Goal: Check status

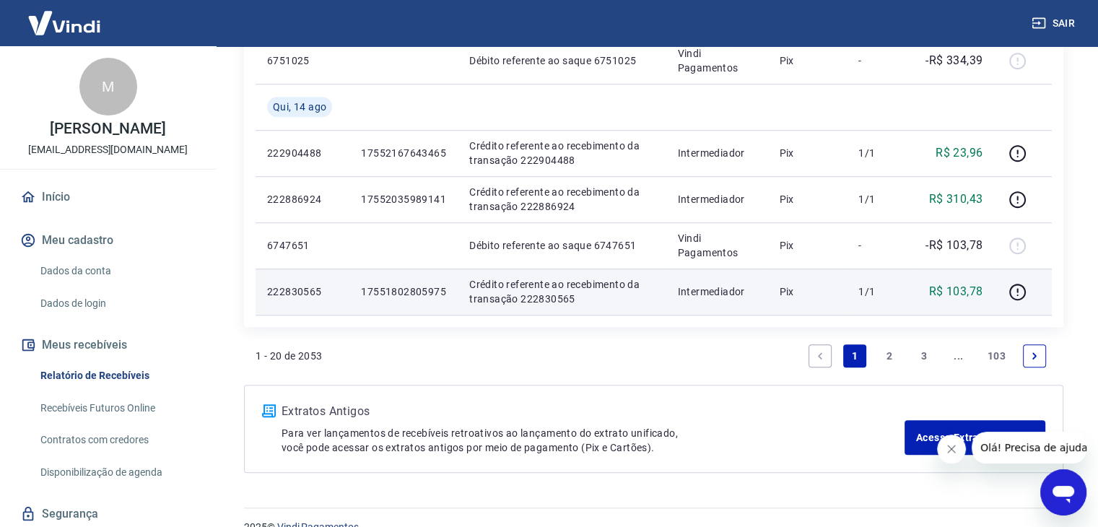
scroll to position [1160, 0]
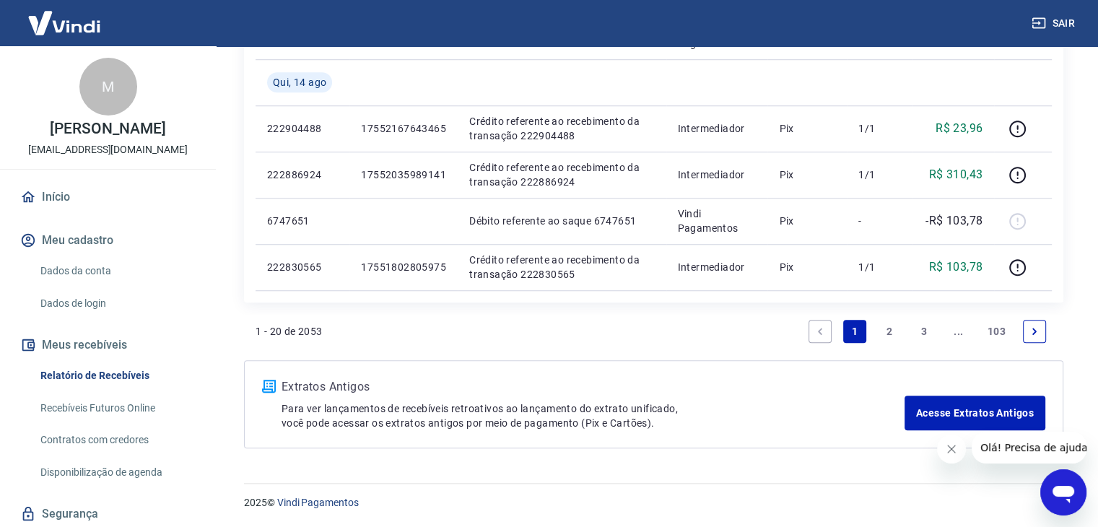
click at [924, 333] on link "3" at bounding box center [923, 331] width 23 height 23
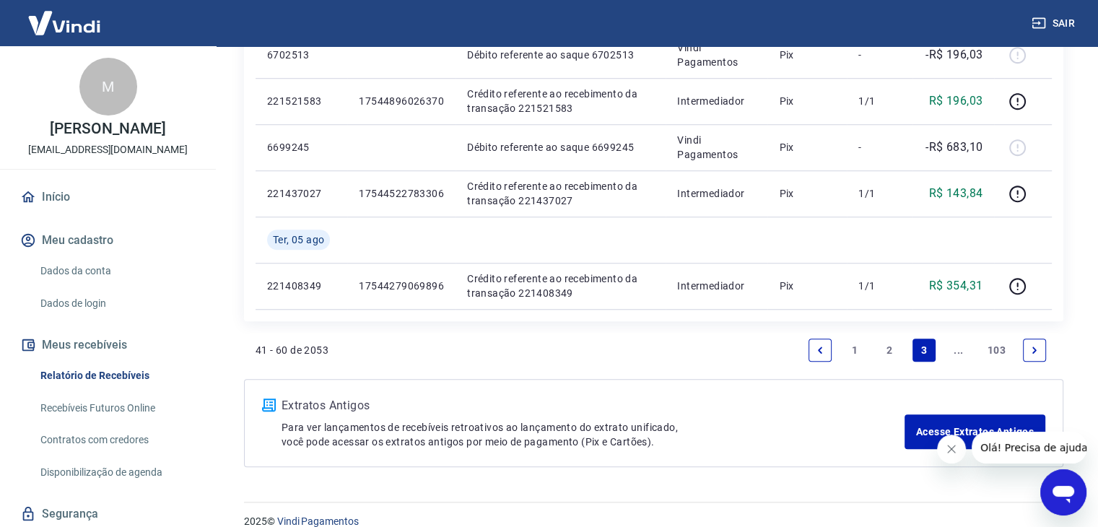
scroll to position [1206, 0]
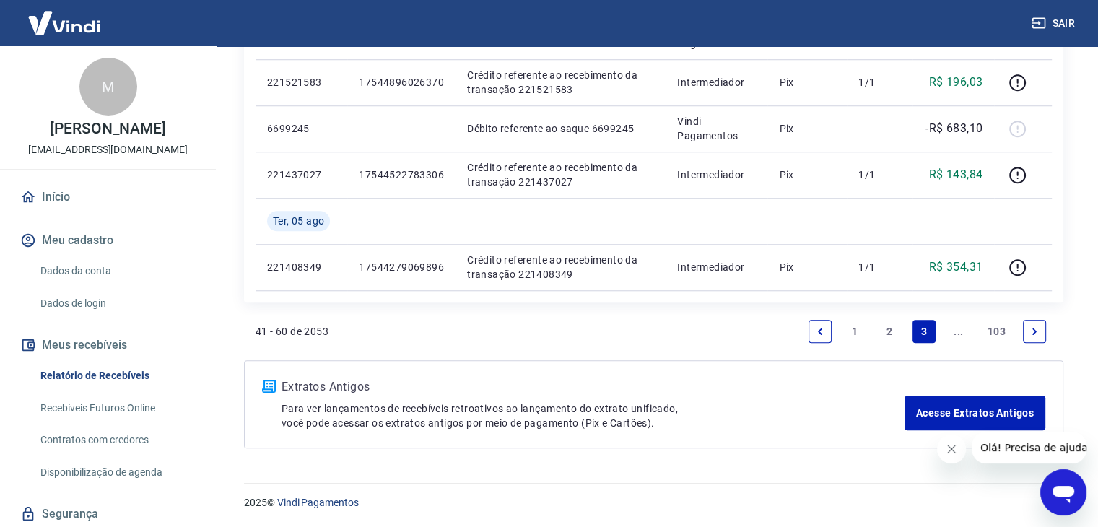
click at [957, 333] on link "..." at bounding box center [958, 331] width 23 height 23
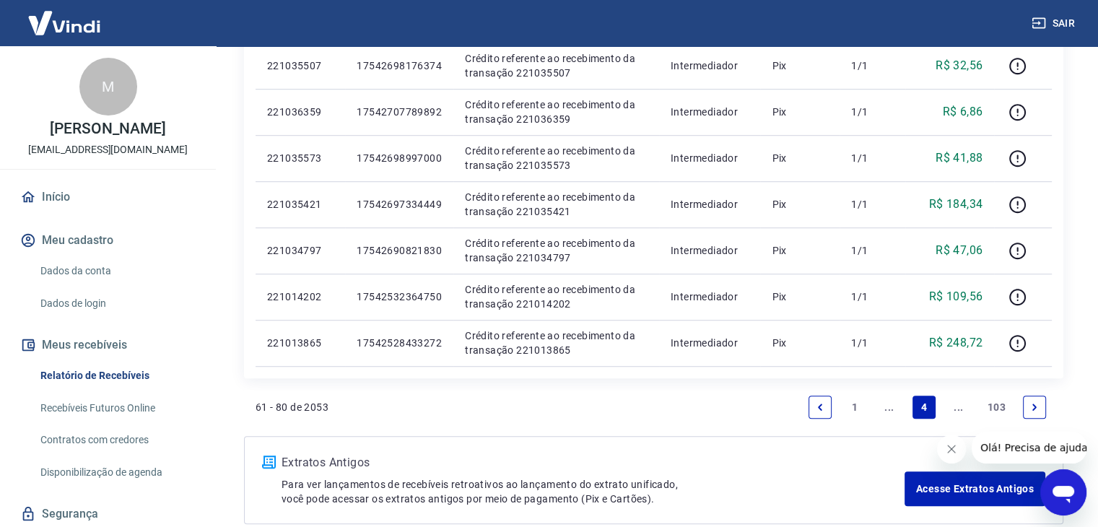
scroll to position [1067, 0]
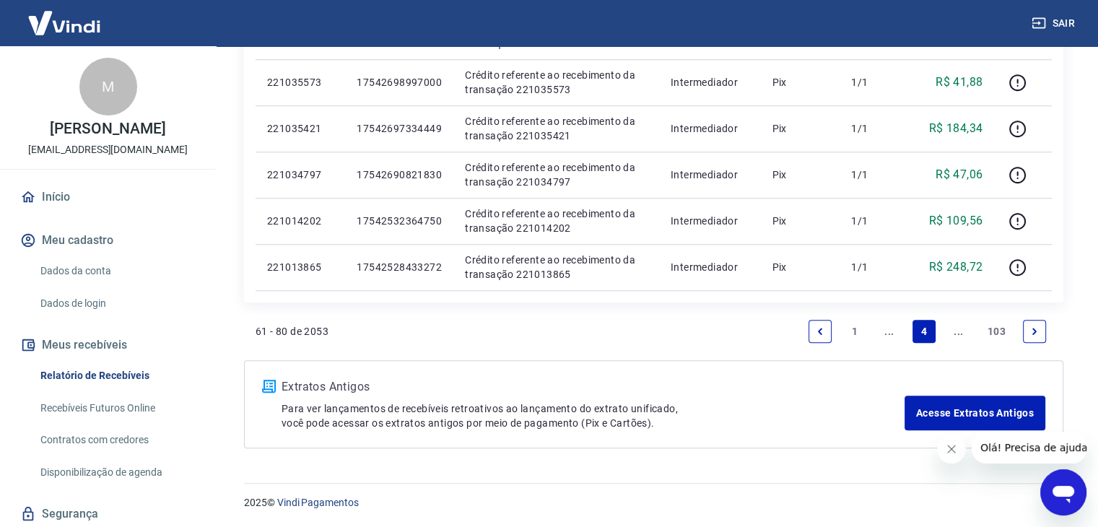
click at [955, 333] on link "..." at bounding box center [958, 331] width 23 height 23
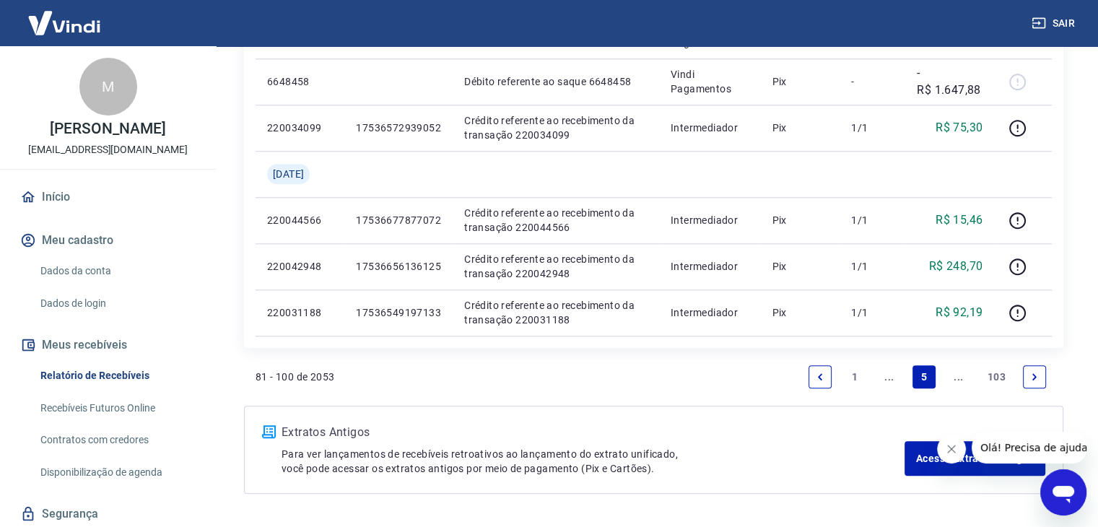
scroll to position [1227, 0]
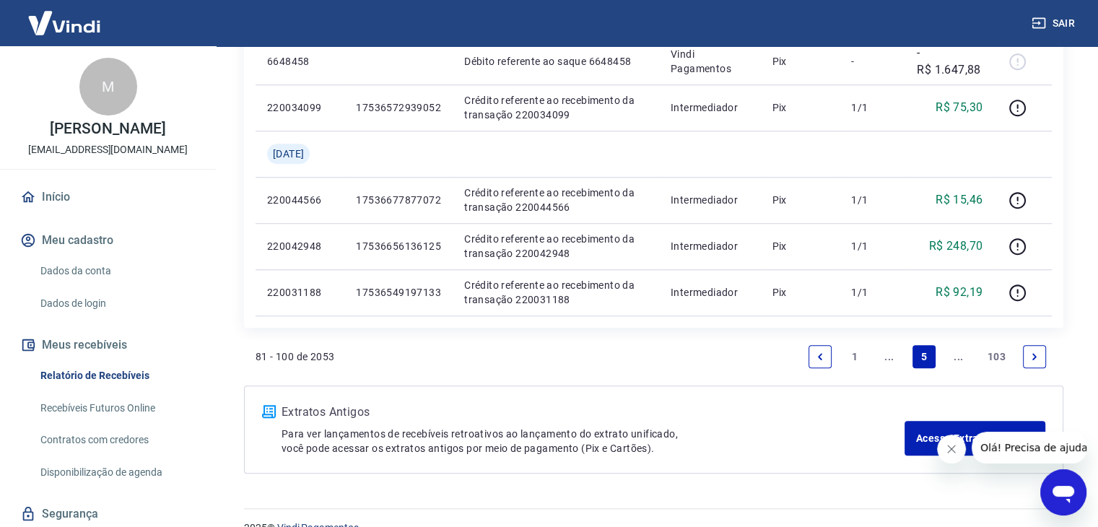
click at [889, 364] on link "..." at bounding box center [889, 356] width 23 height 23
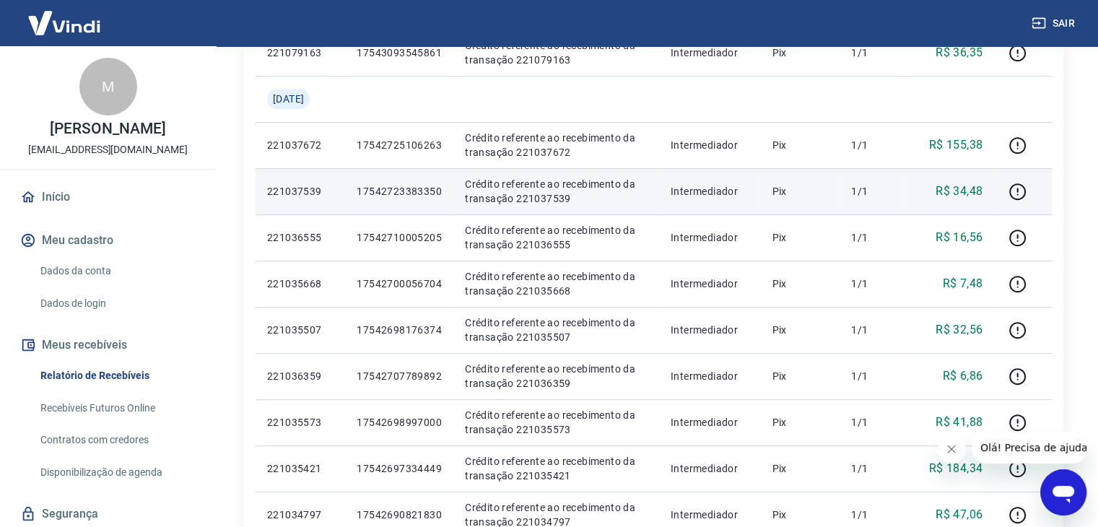
scroll to position [923, 0]
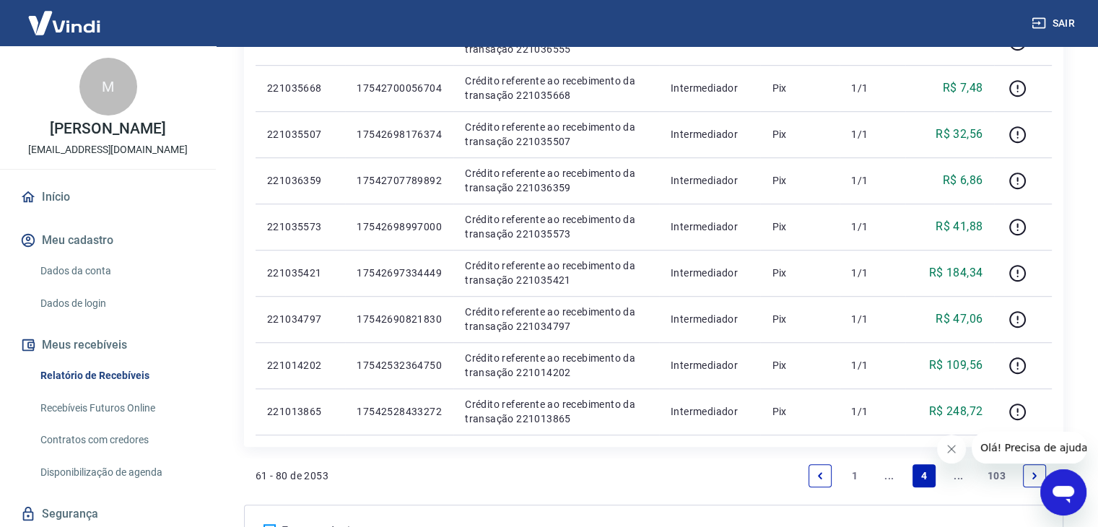
click at [898, 476] on link "..." at bounding box center [889, 475] width 23 height 23
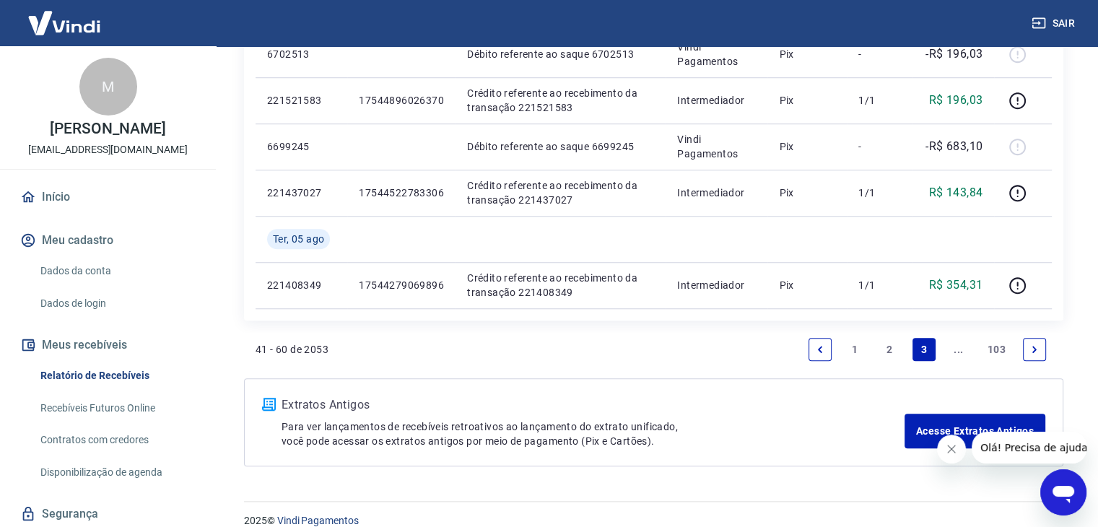
scroll to position [1206, 0]
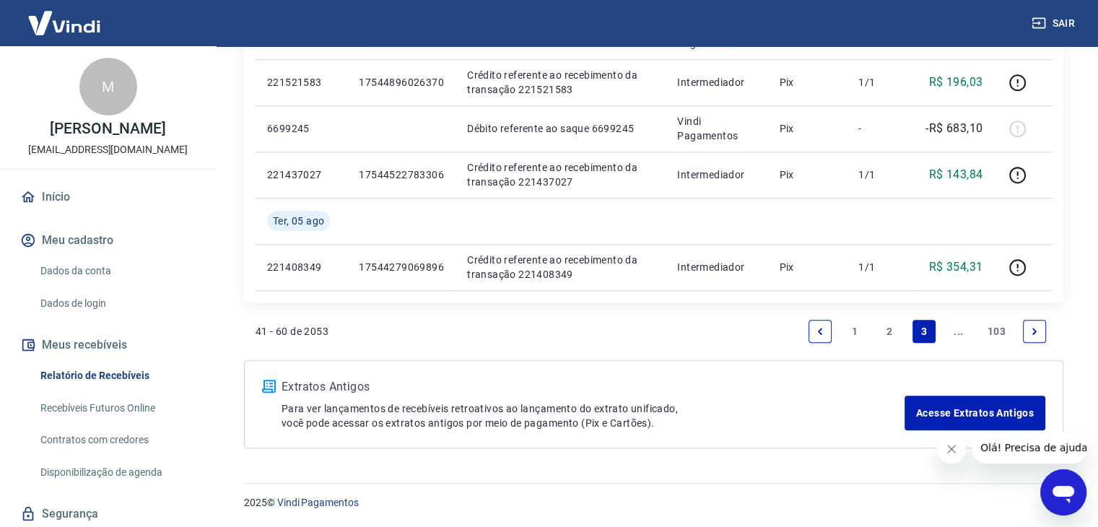
click at [890, 335] on link "2" at bounding box center [889, 331] width 23 height 23
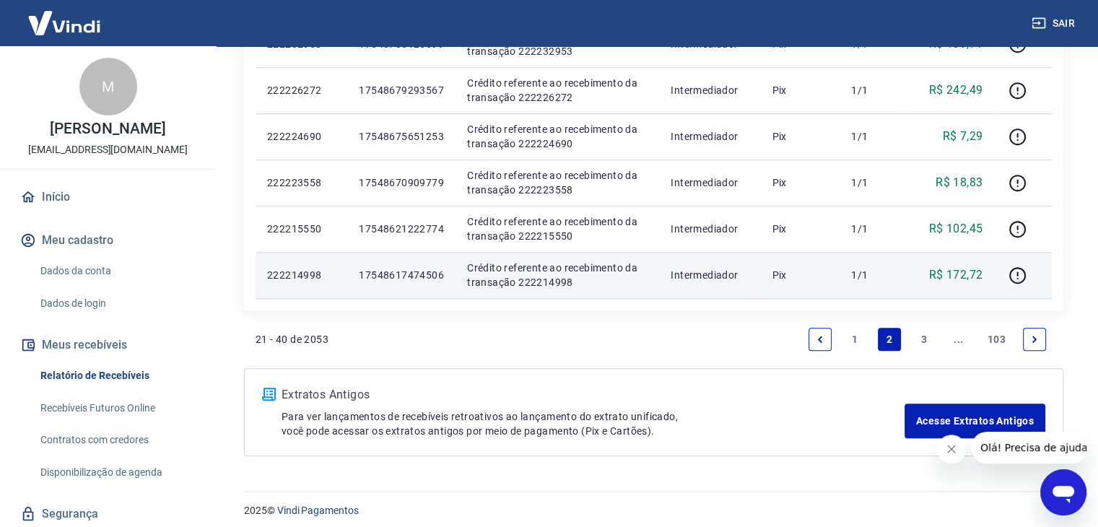
scroll to position [1160, 0]
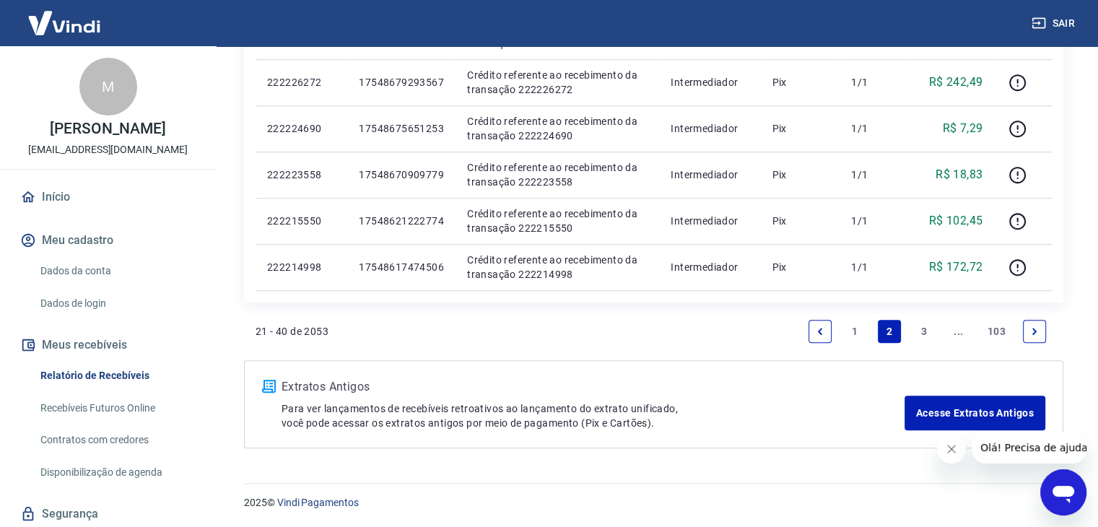
click at [855, 332] on link "1" at bounding box center [854, 331] width 23 height 23
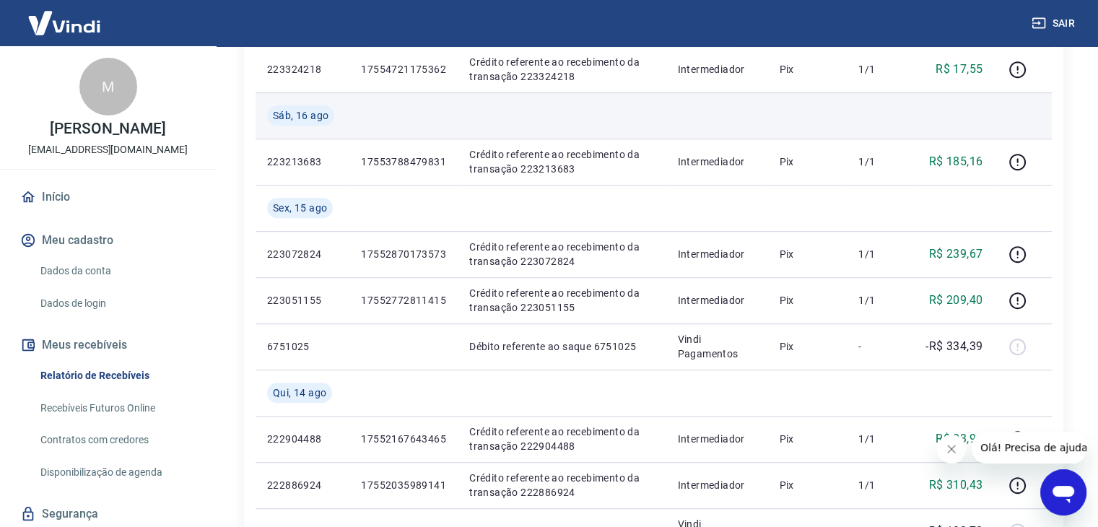
scroll to position [866, 0]
